Goal: Task Accomplishment & Management: Manage account settings

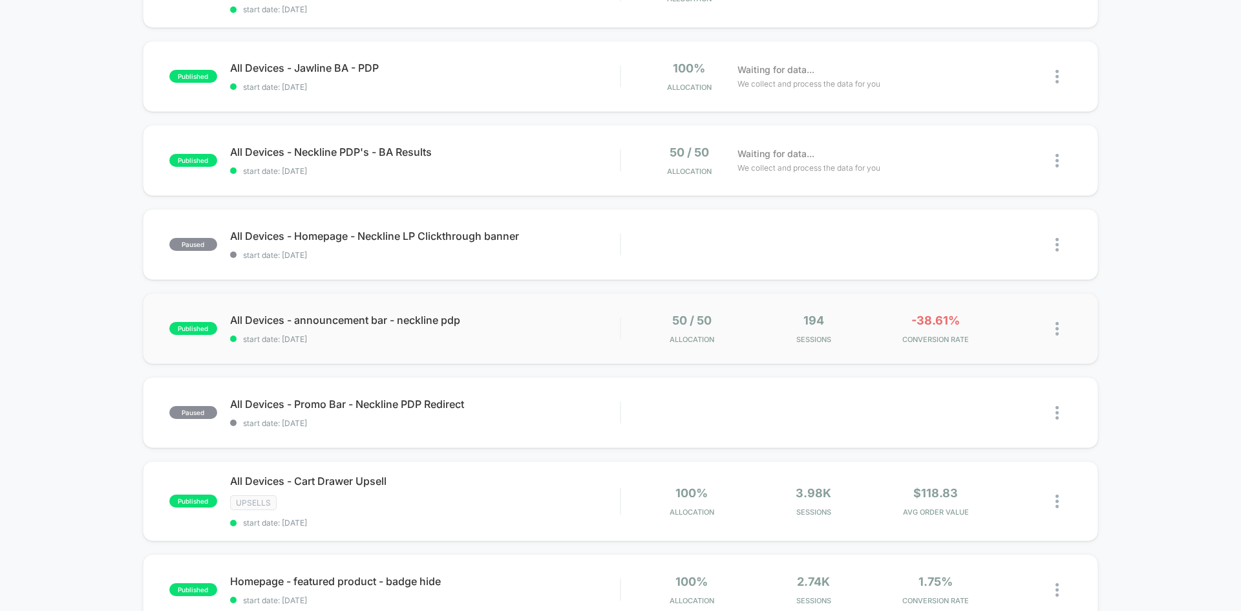
scroll to position [194, 0]
click at [589, 154] on span "All Devices - Neckline PDP's - BA Results Click to edit experience details" at bounding box center [425, 151] width 390 height 13
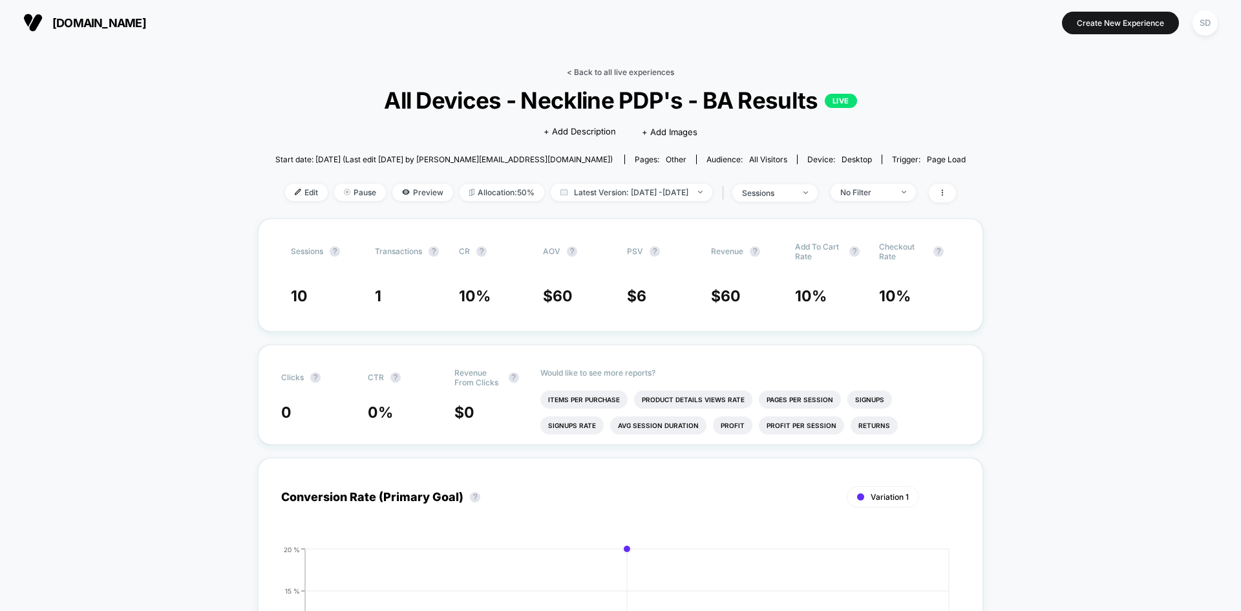
click at [612, 68] on link "< Back to all live experiences" at bounding box center [620, 72] width 107 height 10
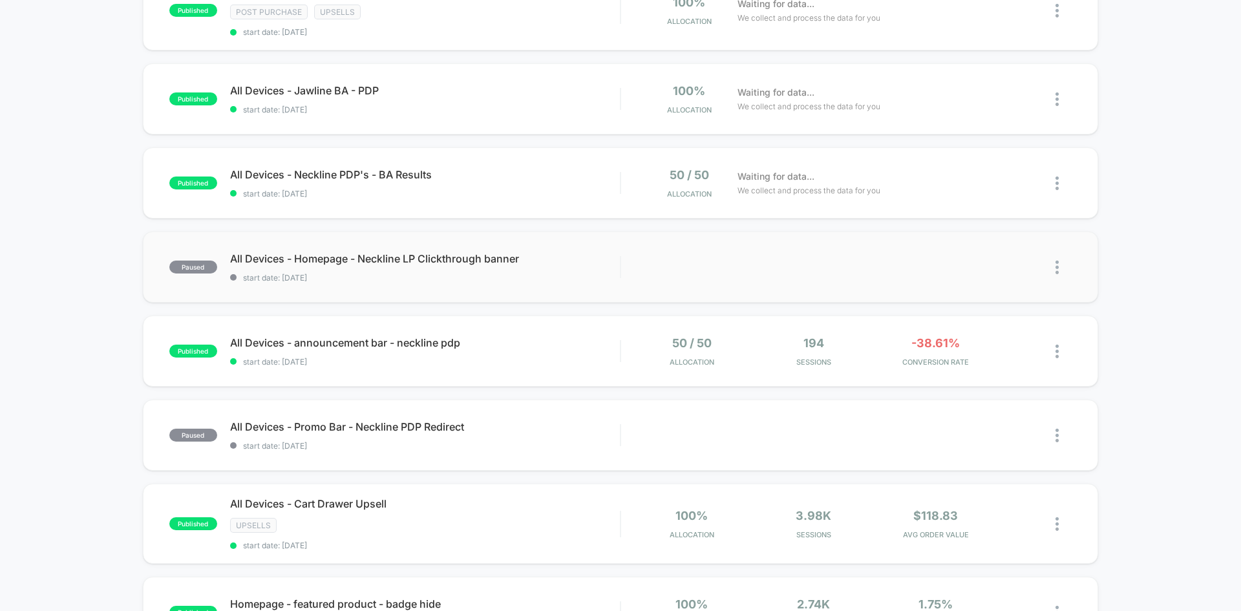
scroll to position [65, 0]
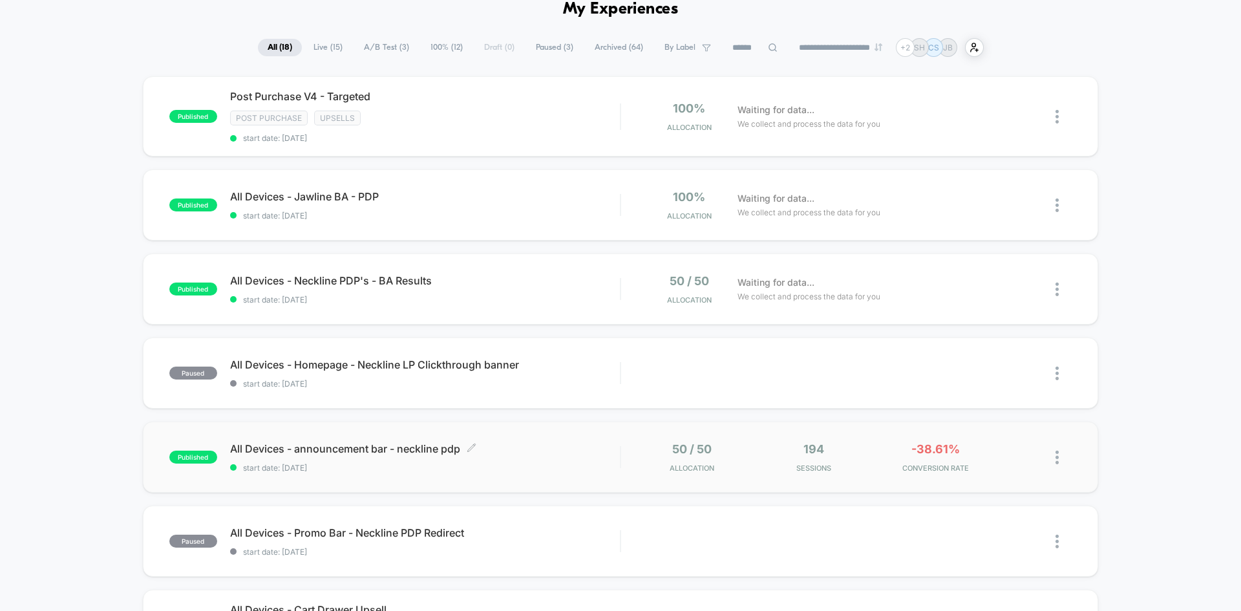
click at [424, 446] on span "All Devices - announcement bar - neckline pdp Click to edit experience details" at bounding box center [425, 448] width 390 height 13
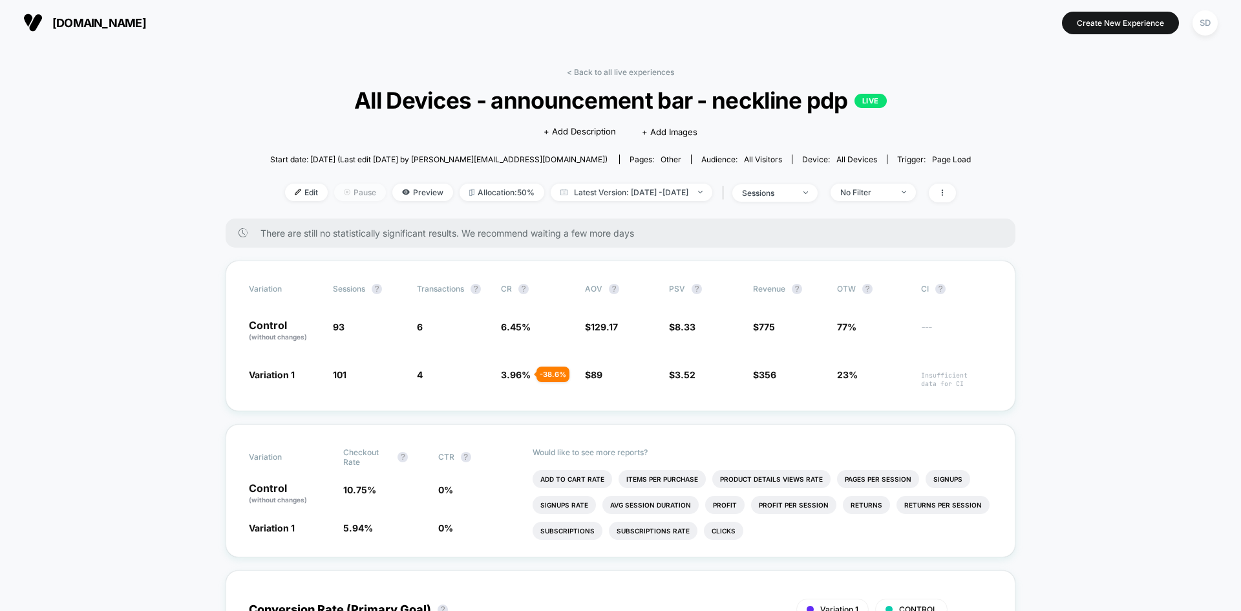
drag, startPoint x: 294, startPoint y: 189, endPoint x: 313, endPoint y: 189, distance: 19.4
click at [313, 189] on div "Edit Pause Preview Allocation: 50% Latest Version: [DATE] - [DATE] | sessions N…" at bounding box center [620, 193] width 701 height 19
click at [334, 188] on span "Pause" at bounding box center [360, 192] width 52 height 17
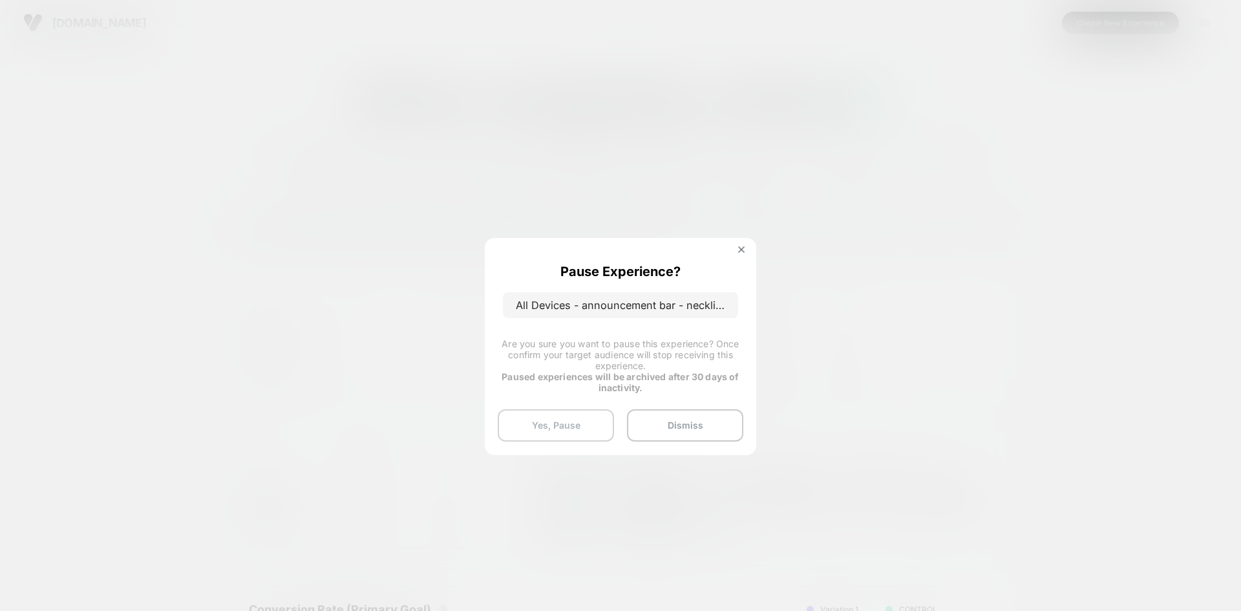
click at [577, 411] on button "Yes, Pause" at bounding box center [556, 425] width 116 height 32
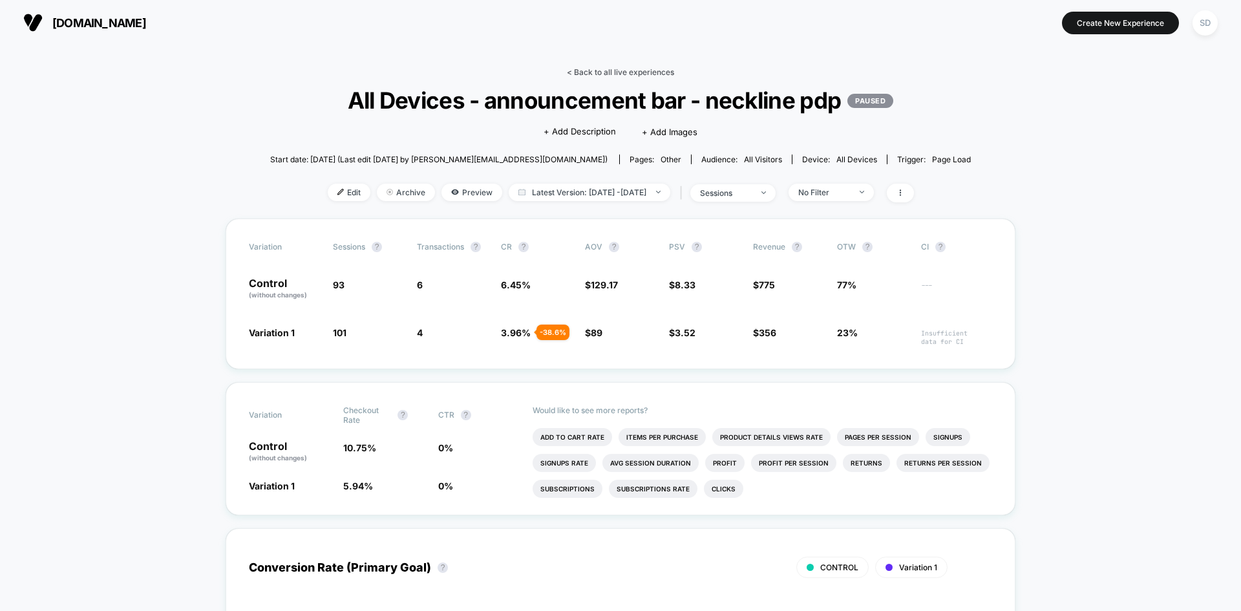
click at [603, 74] on link "< Back to all live experiences" at bounding box center [620, 72] width 107 height 10
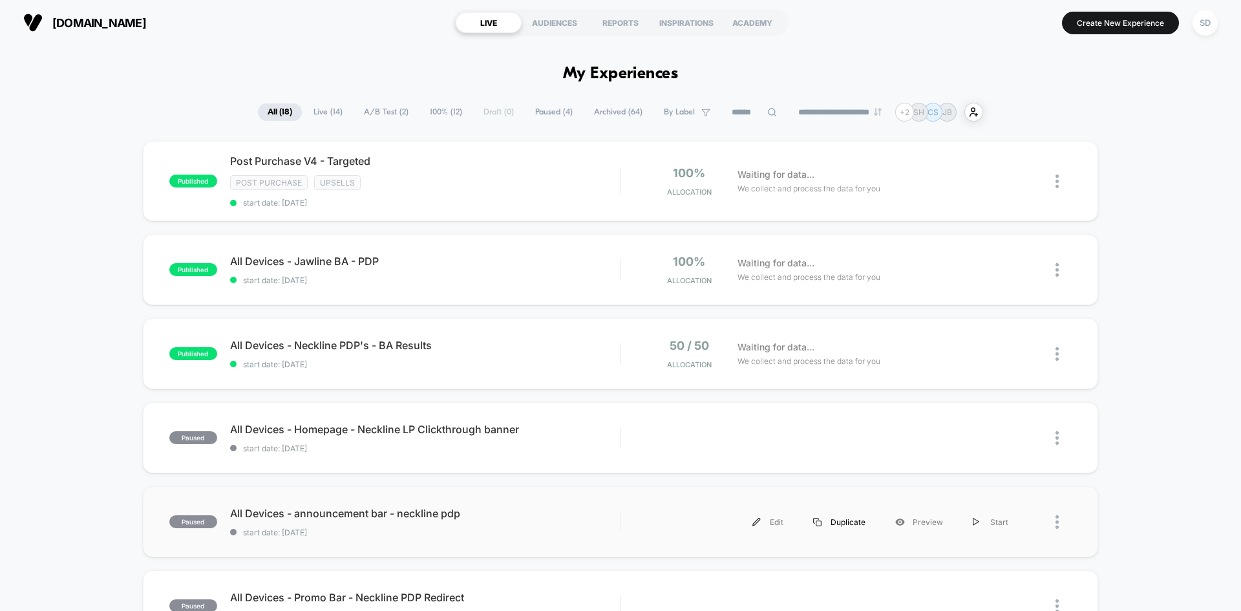
click at [880, 534] on div "Duplicate" at bounding box center [840, 522] width 82 height 29
